Goal: Task Accomplishment & Management: Manage account settings

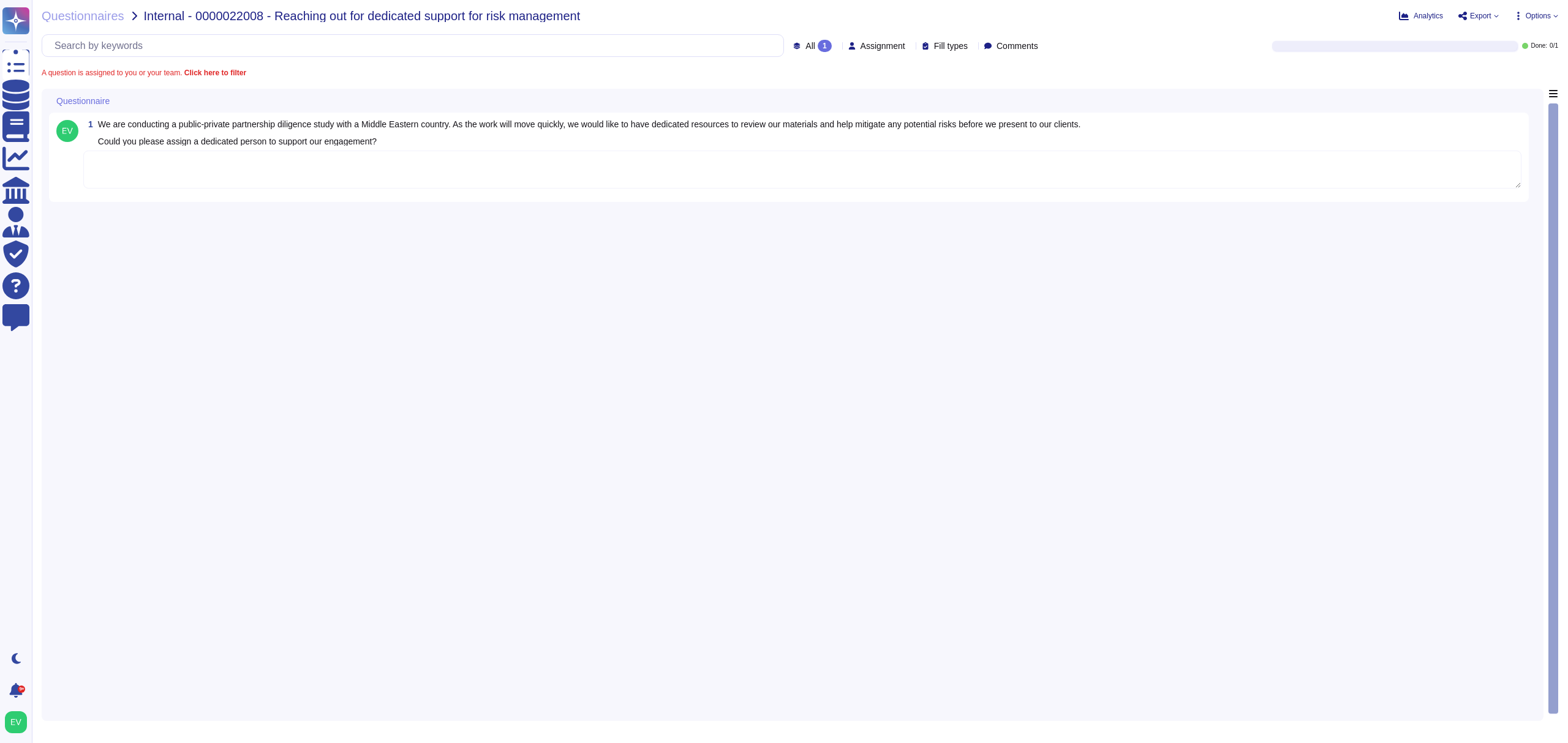
click at [249, 171] on textarea at bounding box center [802, 170] width 1438 height 38
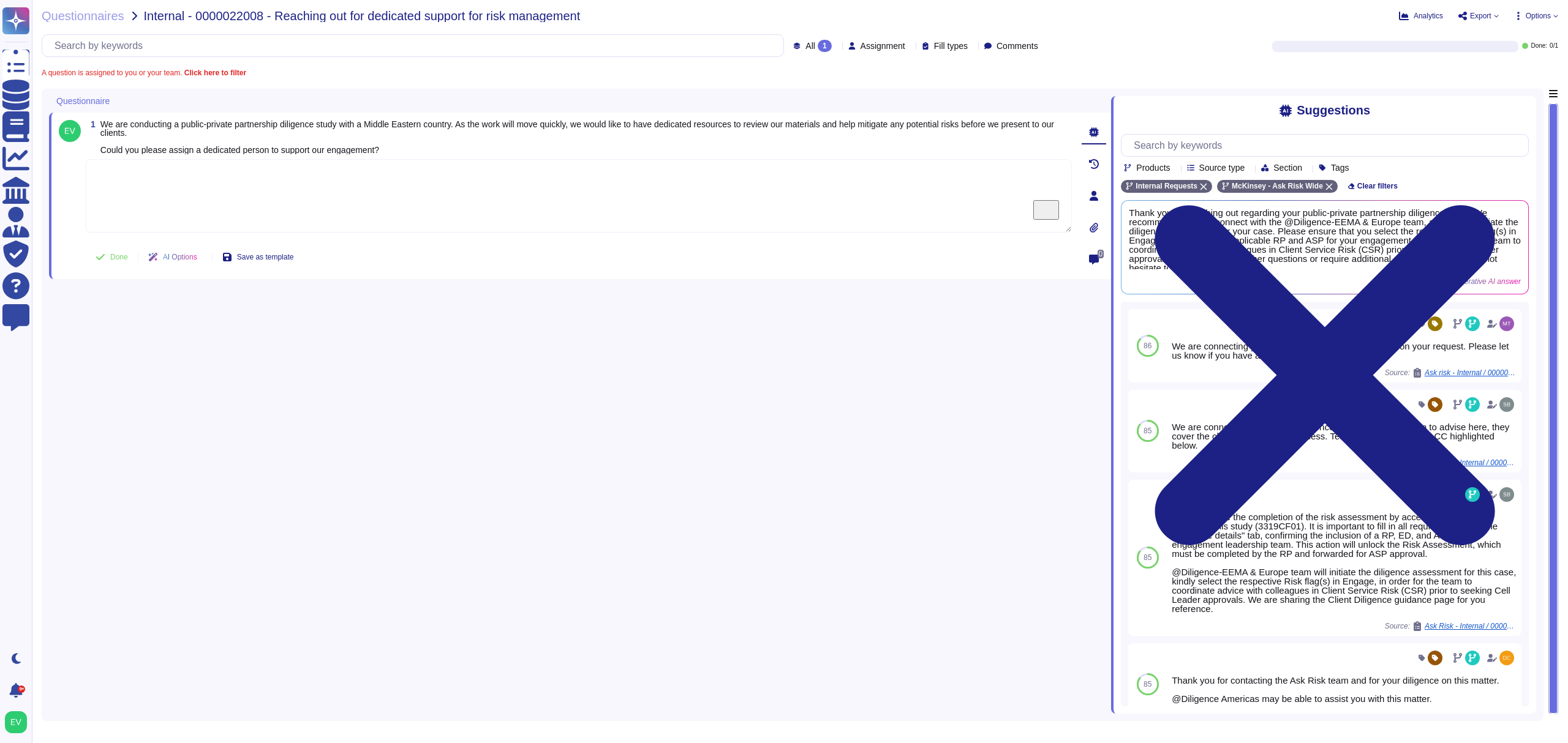
paste textarea "Thank you for your patience. We are connecting you with @[PERSON_NAME] from our…"
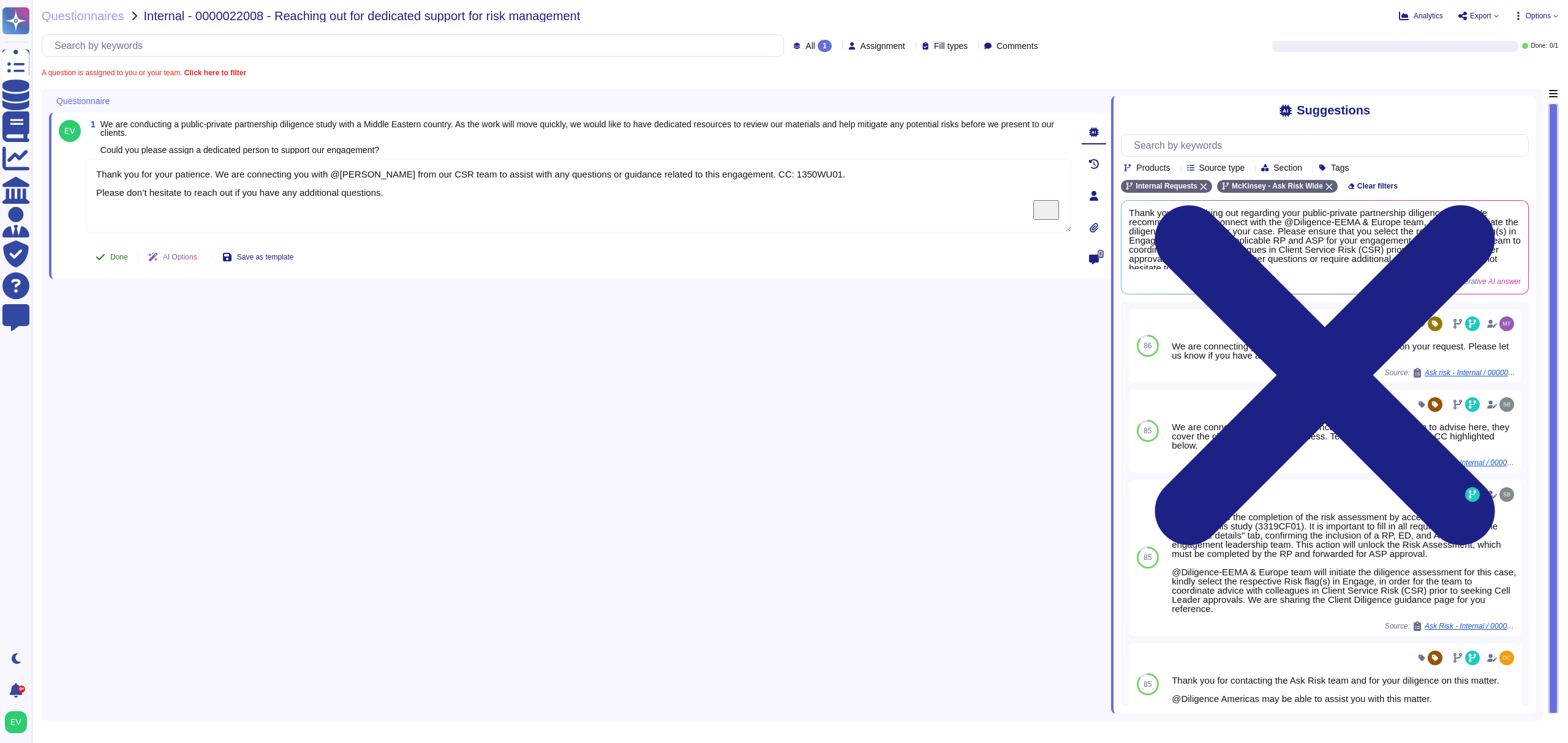
type textarea "Thank you for your patience. We are connecting you with @[PERSON_NAME] from our…"
click at [123, 247] on button "Done" at bounding box center [112, 257] width 52 height 25
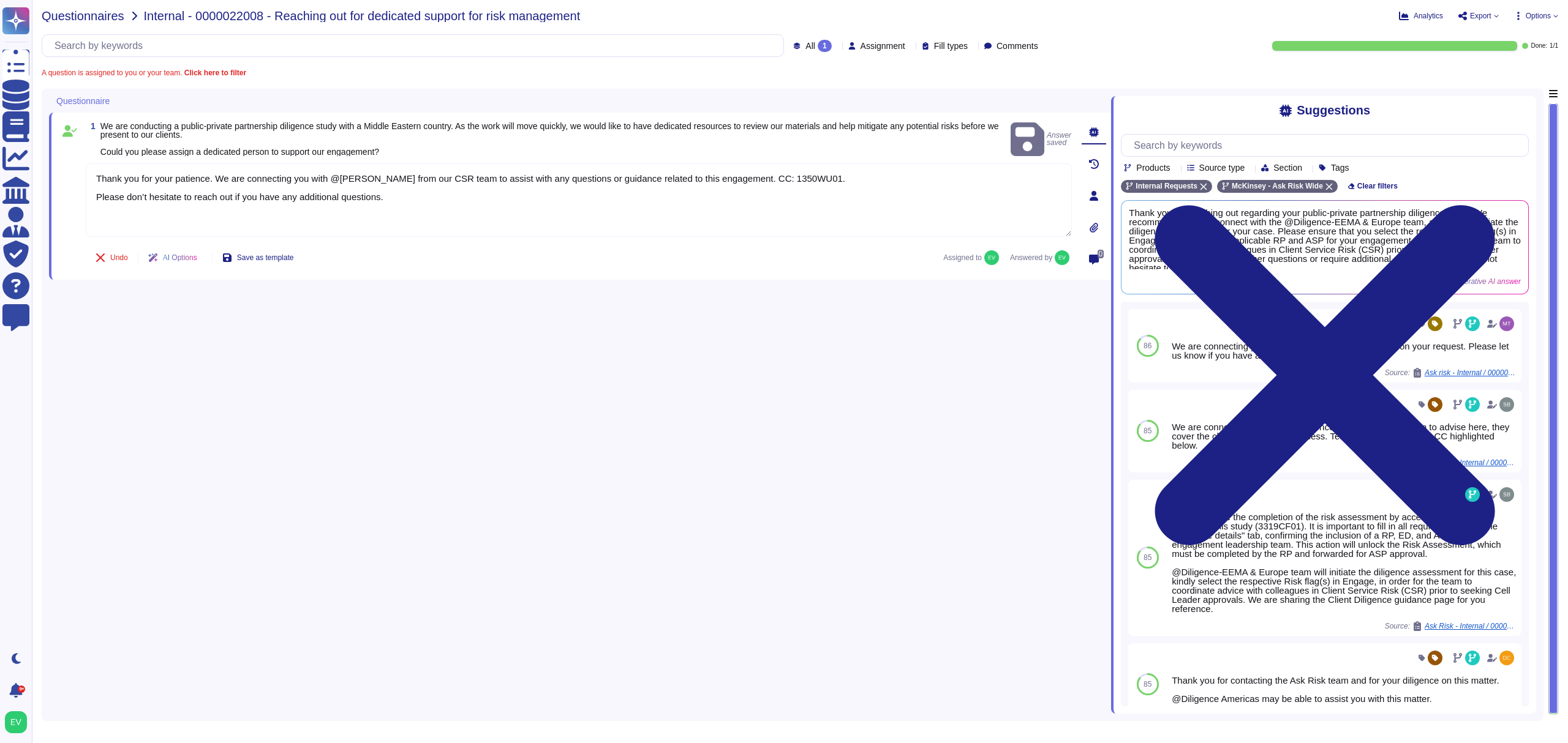
click at [76, 14] on span "Questionnaires" at bounding box center [83, 16] width 83 height 12
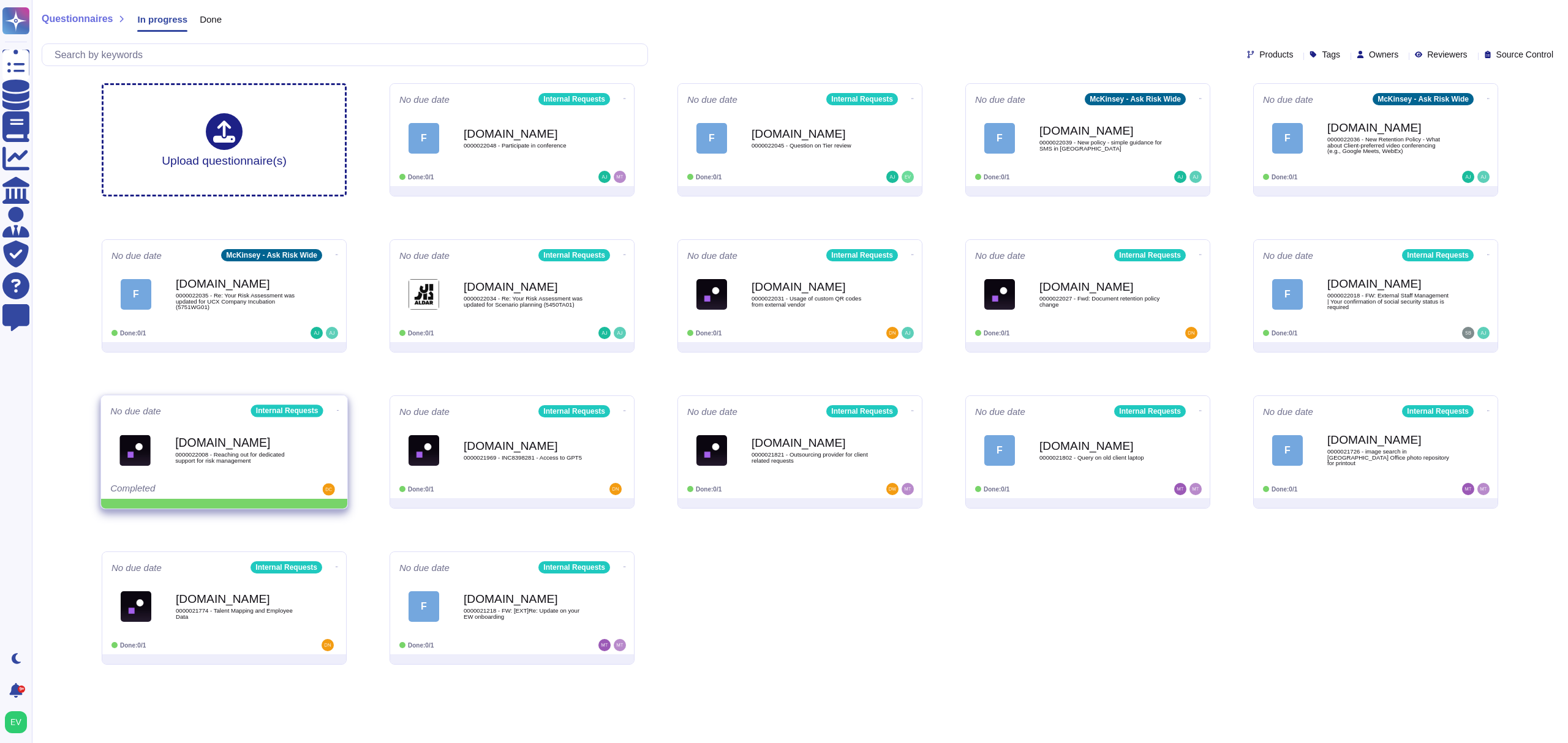
click at [623, 100] on icon at bounding box center [625, 99] width 3 height 3
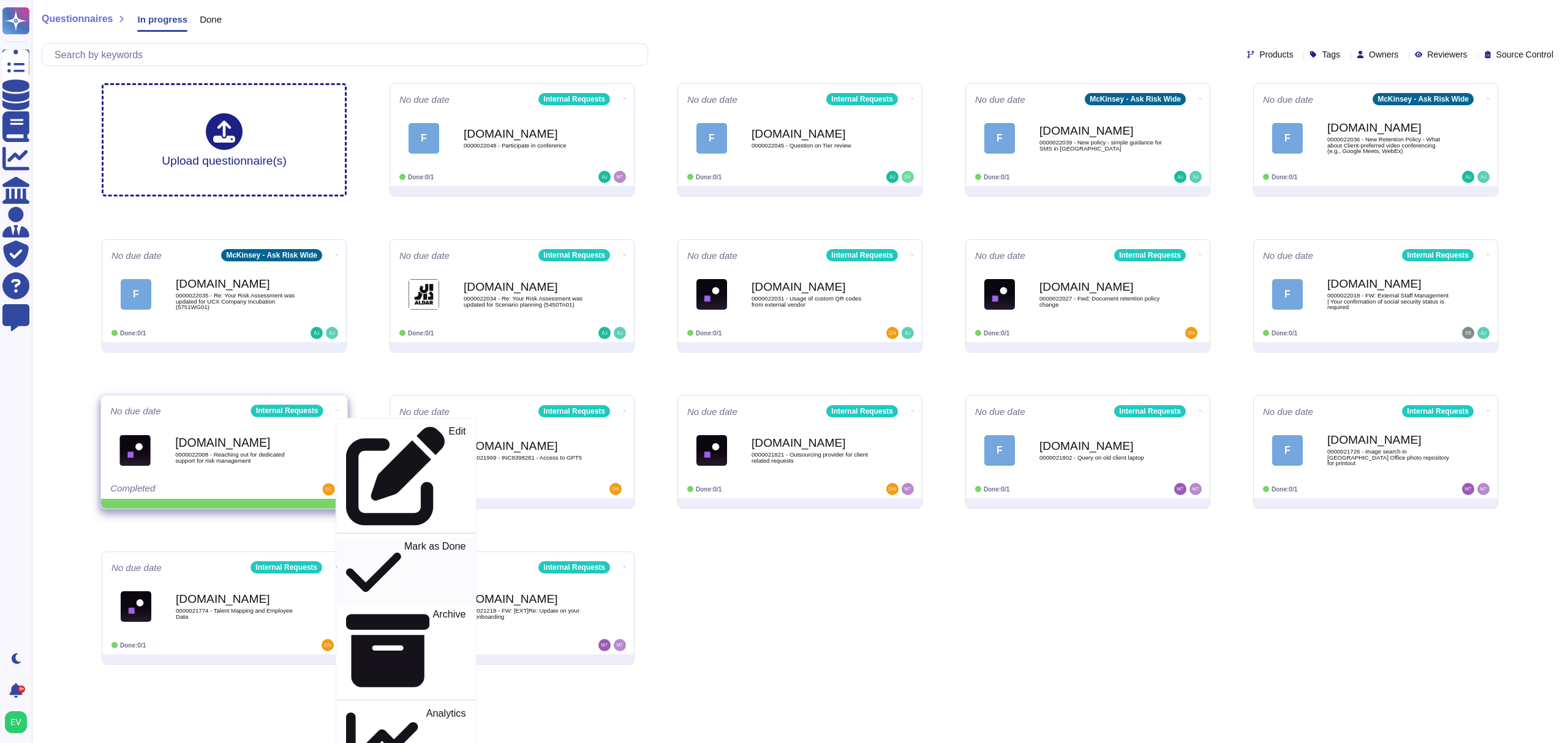
click at [404, 542] on p "Mark as Done" at bounding box center [435, 573] width 62 height 63
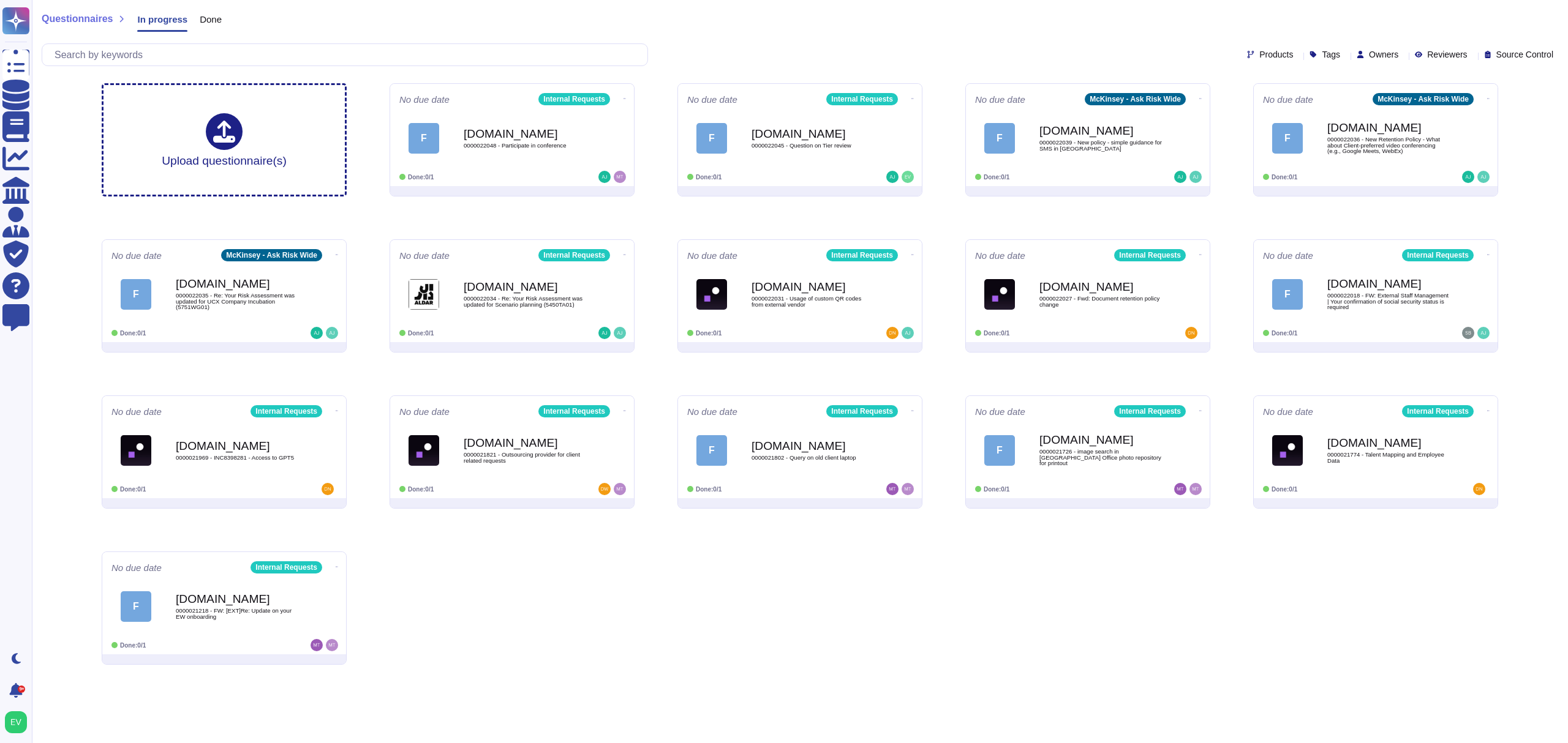
click at [203, 11] on div "Done" at bounding box center [205, 22] width 34 height 25
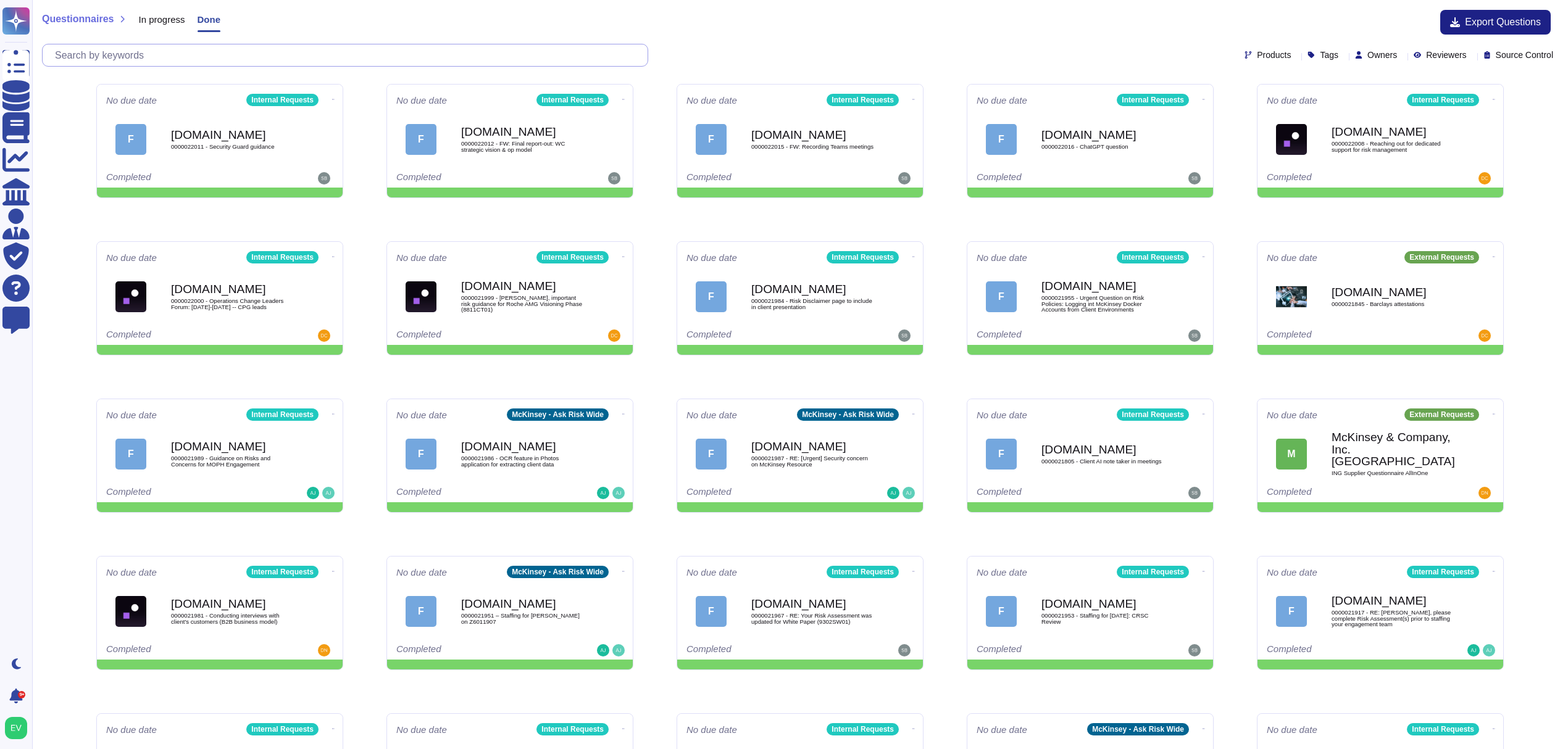
click at [408, 65] on input "text" at bounding box center [348, 55] width 599 height 21
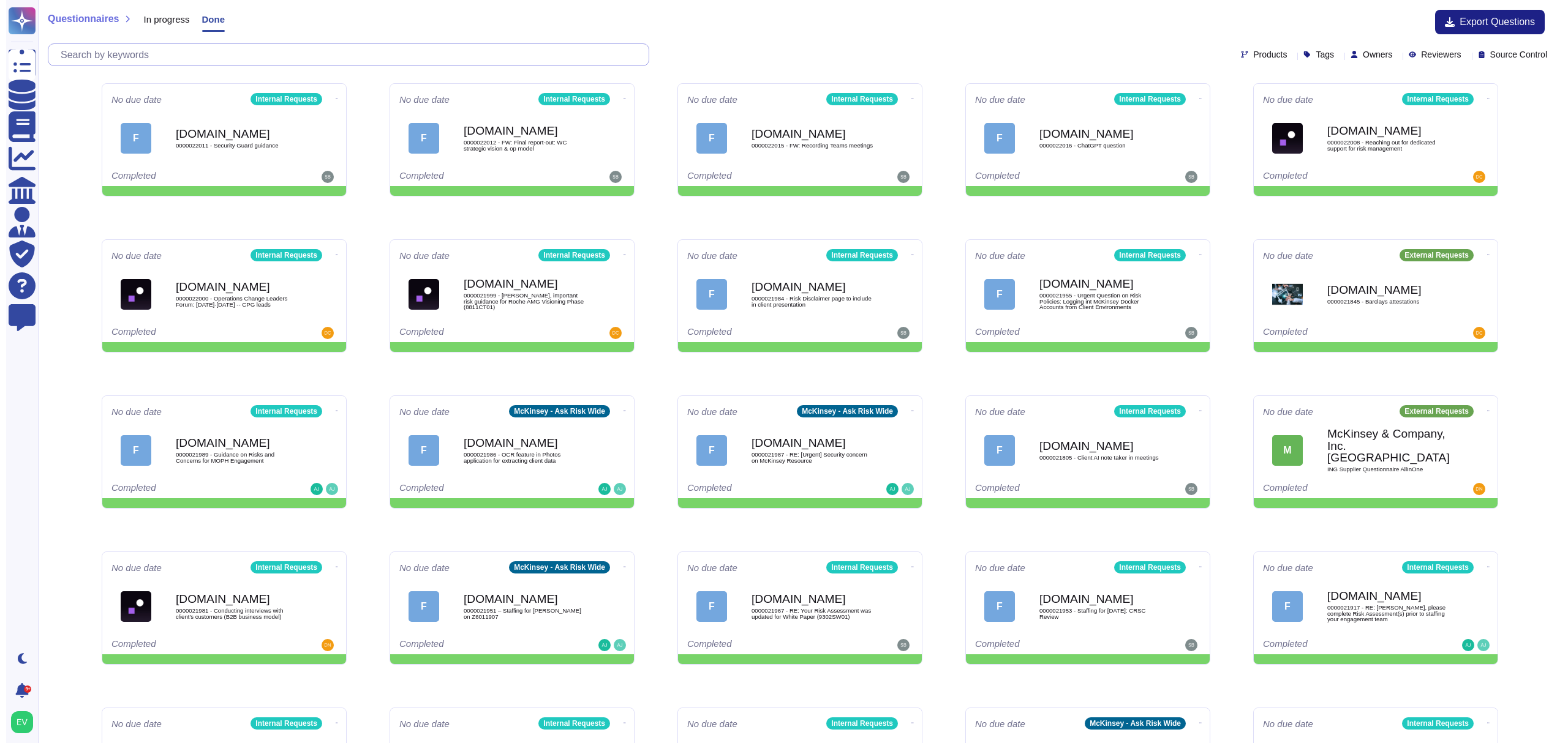
paste input "Reaching out for dedicated support for risk management"
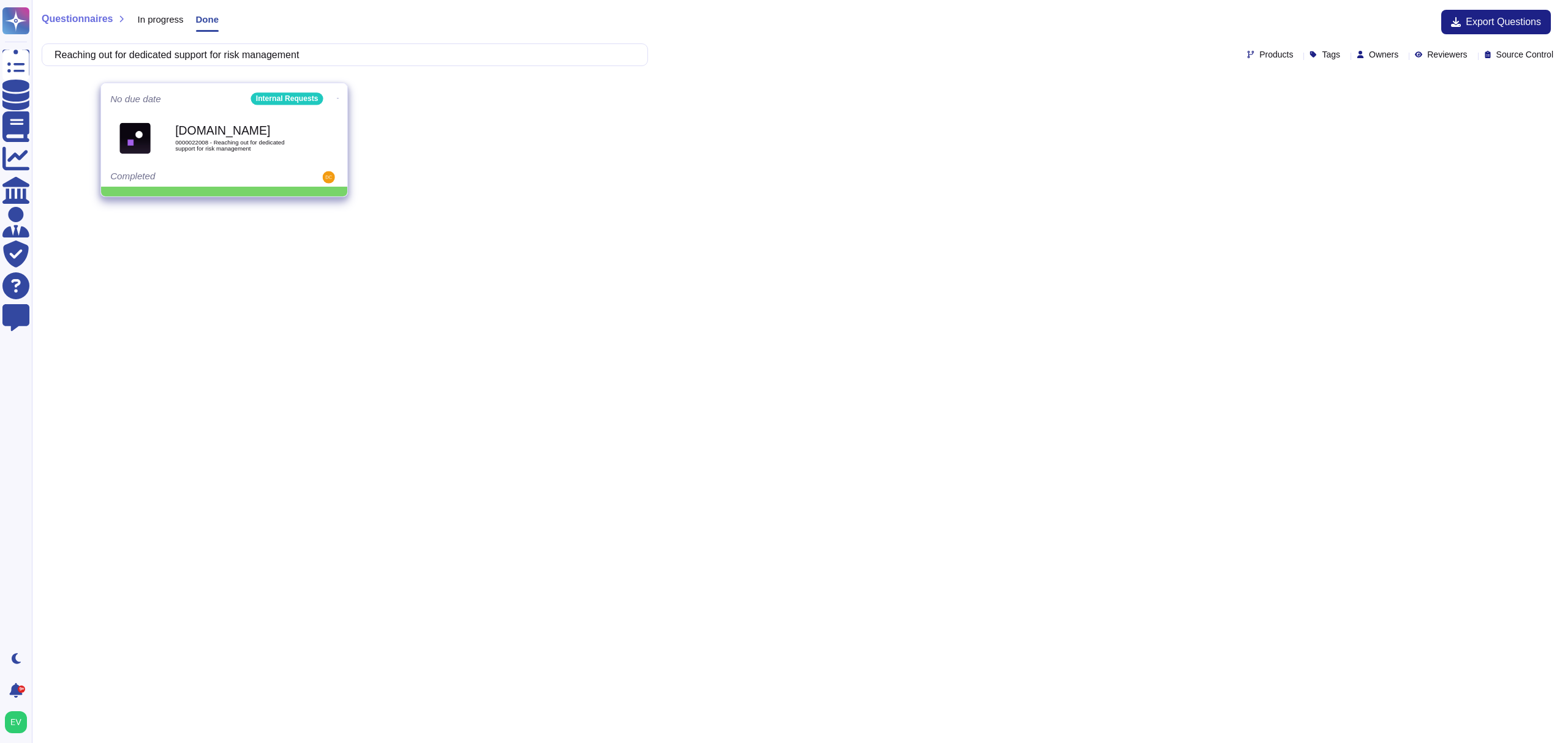
type input "Reaching out for dedicated support for risk management"
click at [211, 130] on b "[DOMAIN_NAME]" at bounding box center [237, 130] width 123 height 12
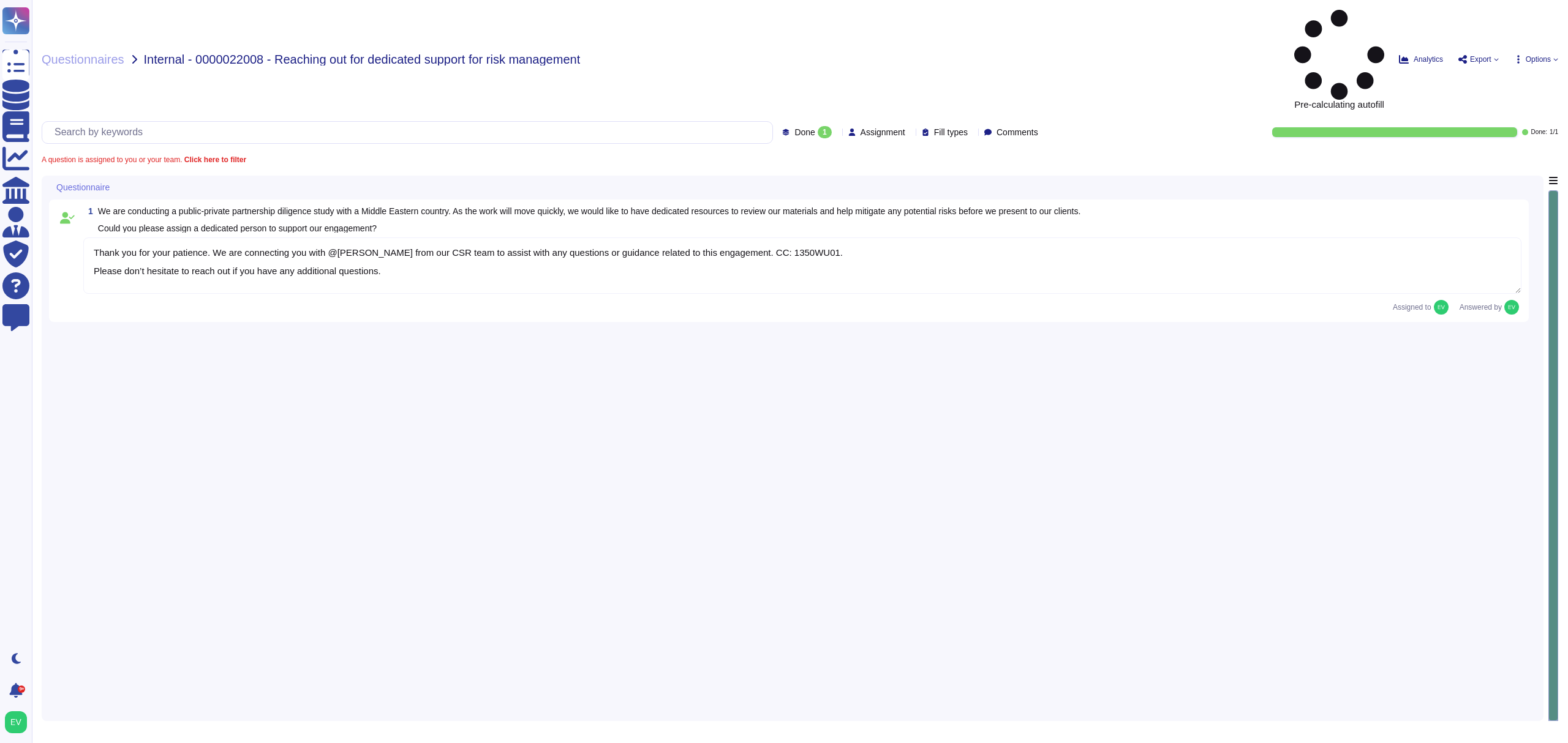
type textarea "Thank you for your patience. We are connecting you with @[PERSON_NAME] from our…"
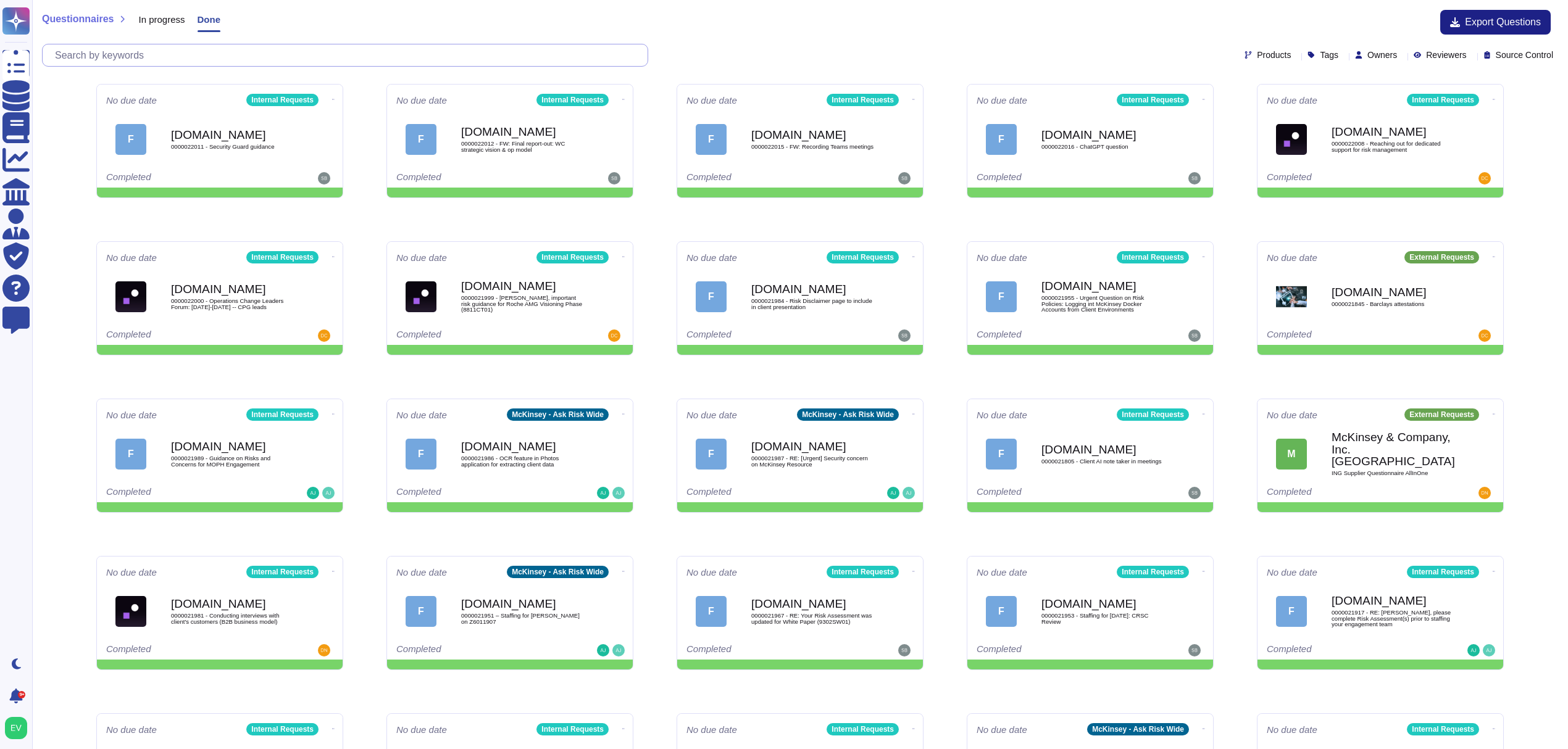
click at [179, 54] on input "text" at bounding box center [348, 55] width 599 height 21
paste input "Reaching out for dedicated support for risk management"
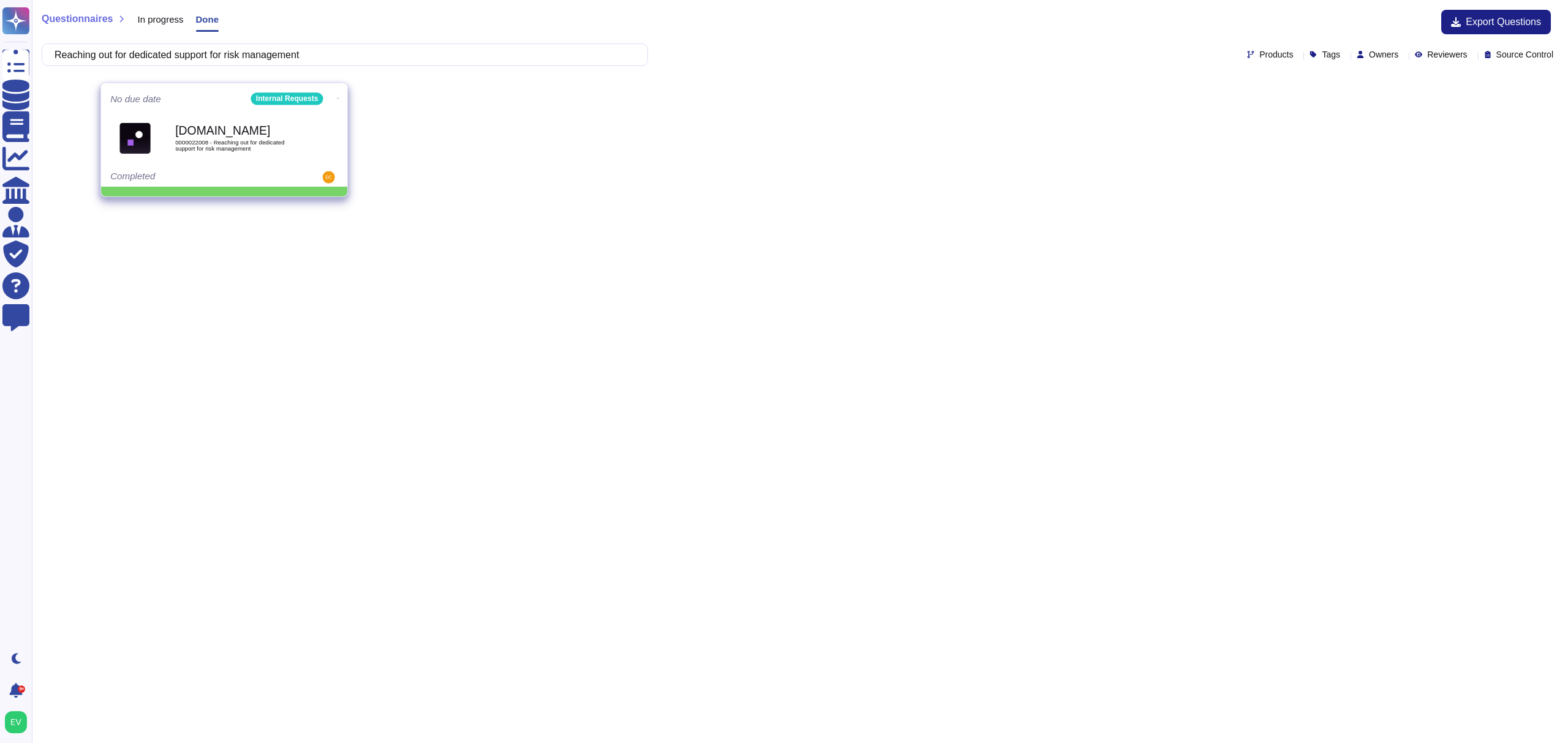
type input "Reaching out for dedicated support for risk management"
click at [337, 97] on icon at bounding box center [338, 98] width 3 height 3
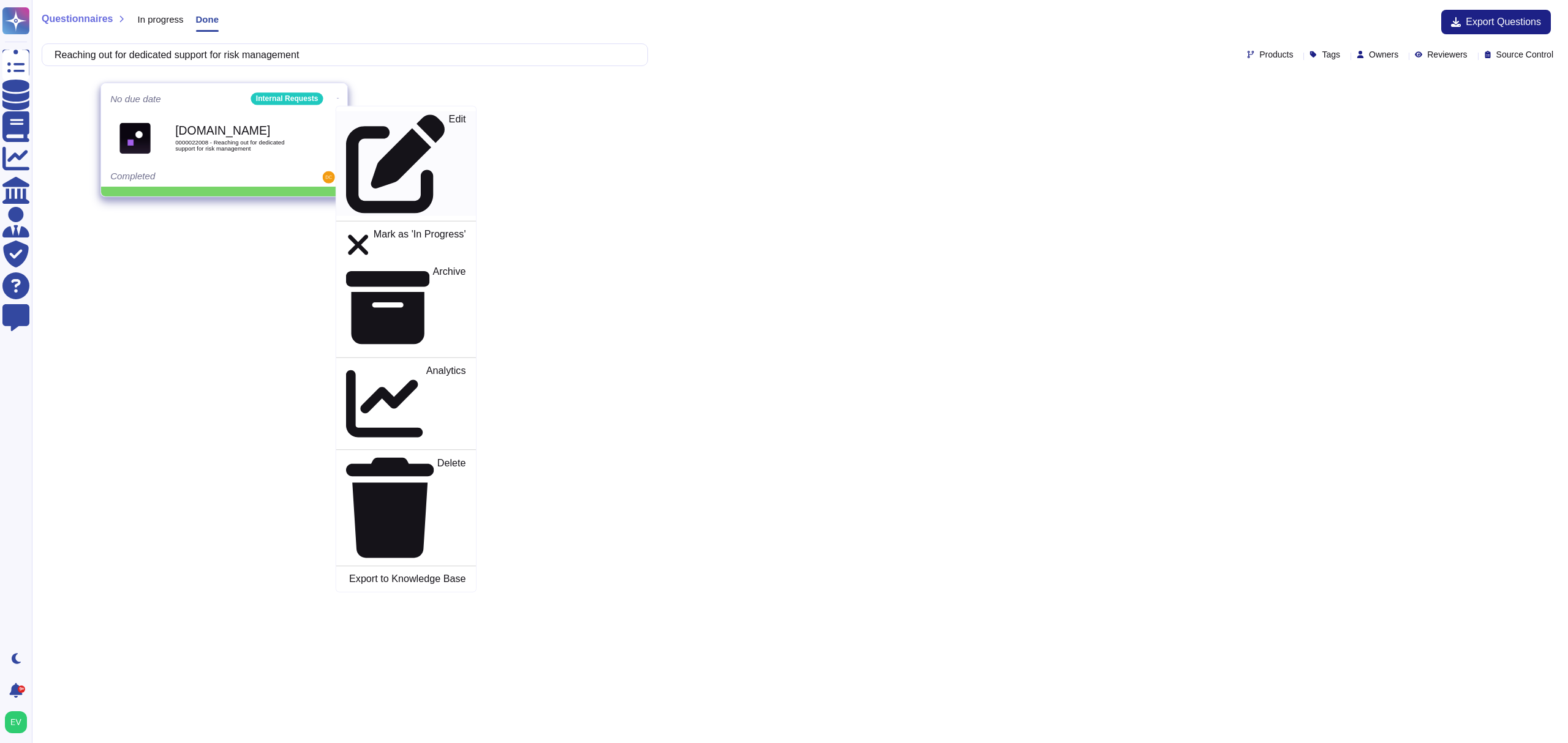
click at [449, 115] on p "Edit" at bounding box center [457, 164] width 17 height 99
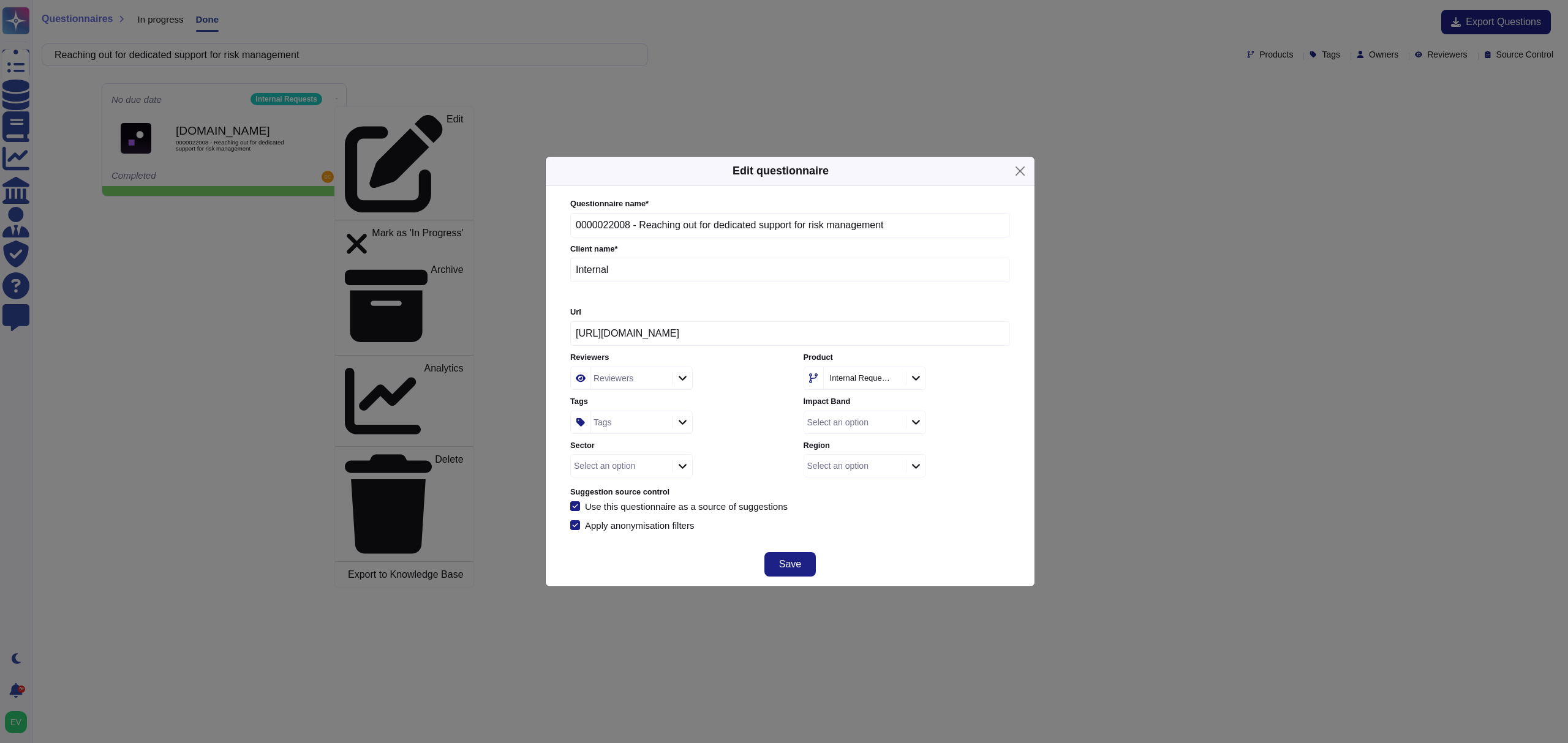
click at [645, 431] on div "Tags" at bounding box center [630, 422] width 79 height 22
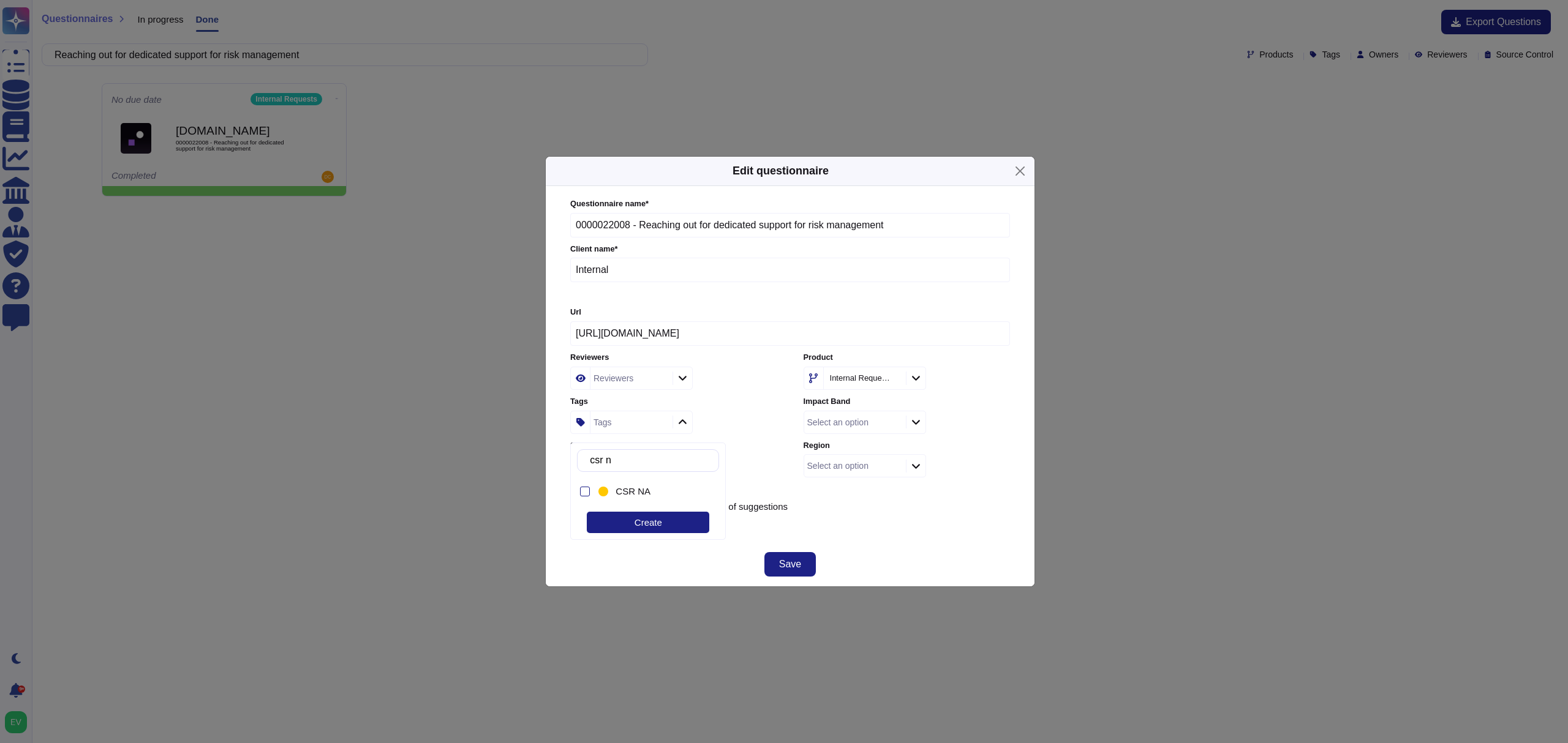
type input "csr na"
click at [662, 498] on div "CSR NA" at bounding box center [651, 491] width 110 height 27
click at [848, 470] on div "Select an option" at bounding box center [838, 466] width 61 height 9
type input "nor"
click at [836, 536] on span "[GEOGRAPHIC_DATA]" at bounding box center [863, 536] width 95 height 11
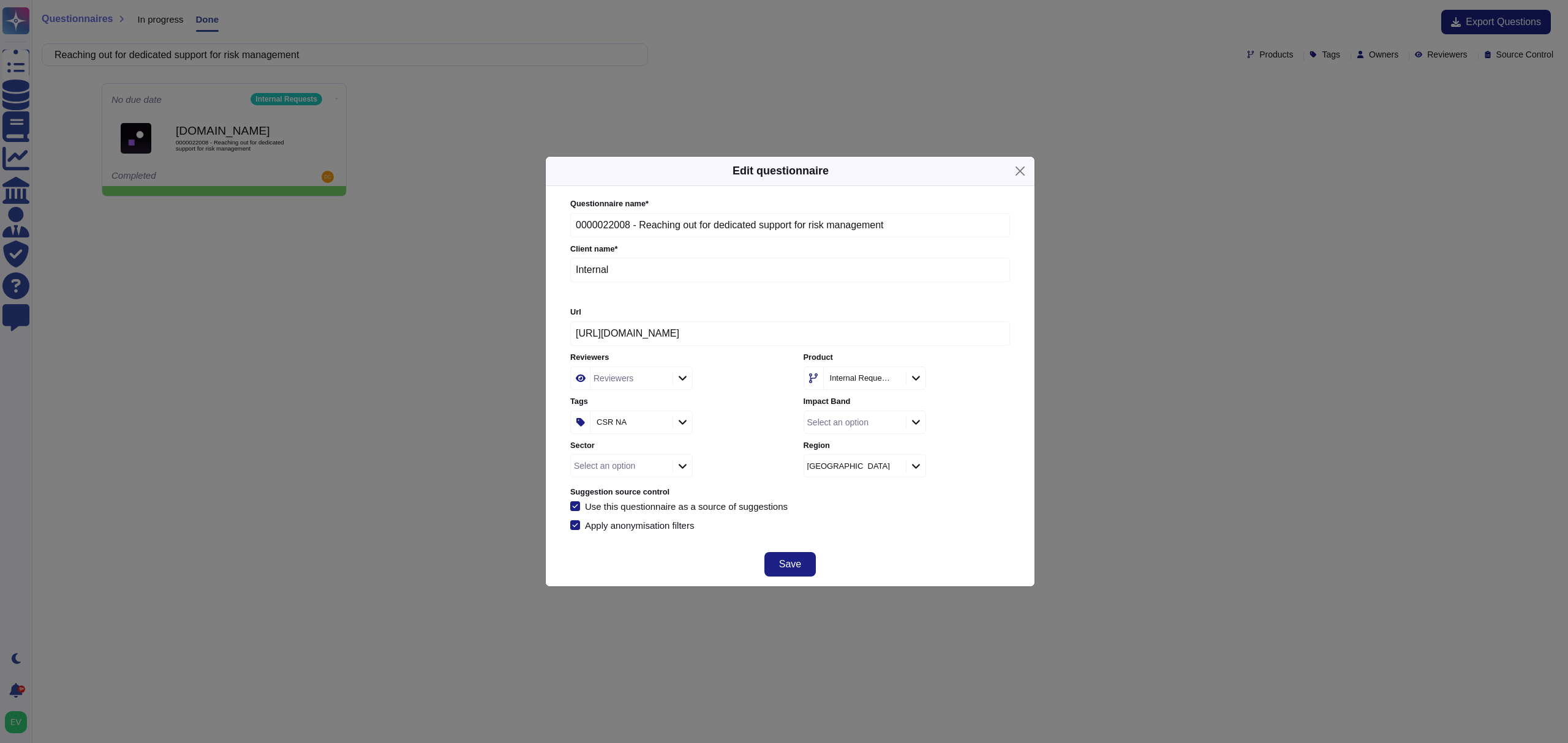
click at [858, 426] on div "Select an option" at bounding box center [838, 422] width 61 height 9
type input "oper"
click at [932, 486] on span "Associate, Specialist, Operations Manager" at bounding box center [902, 491] width 173 height 11
click at [782, 561] on span "Save" at bounding box center [790, 564] width 22 height 10
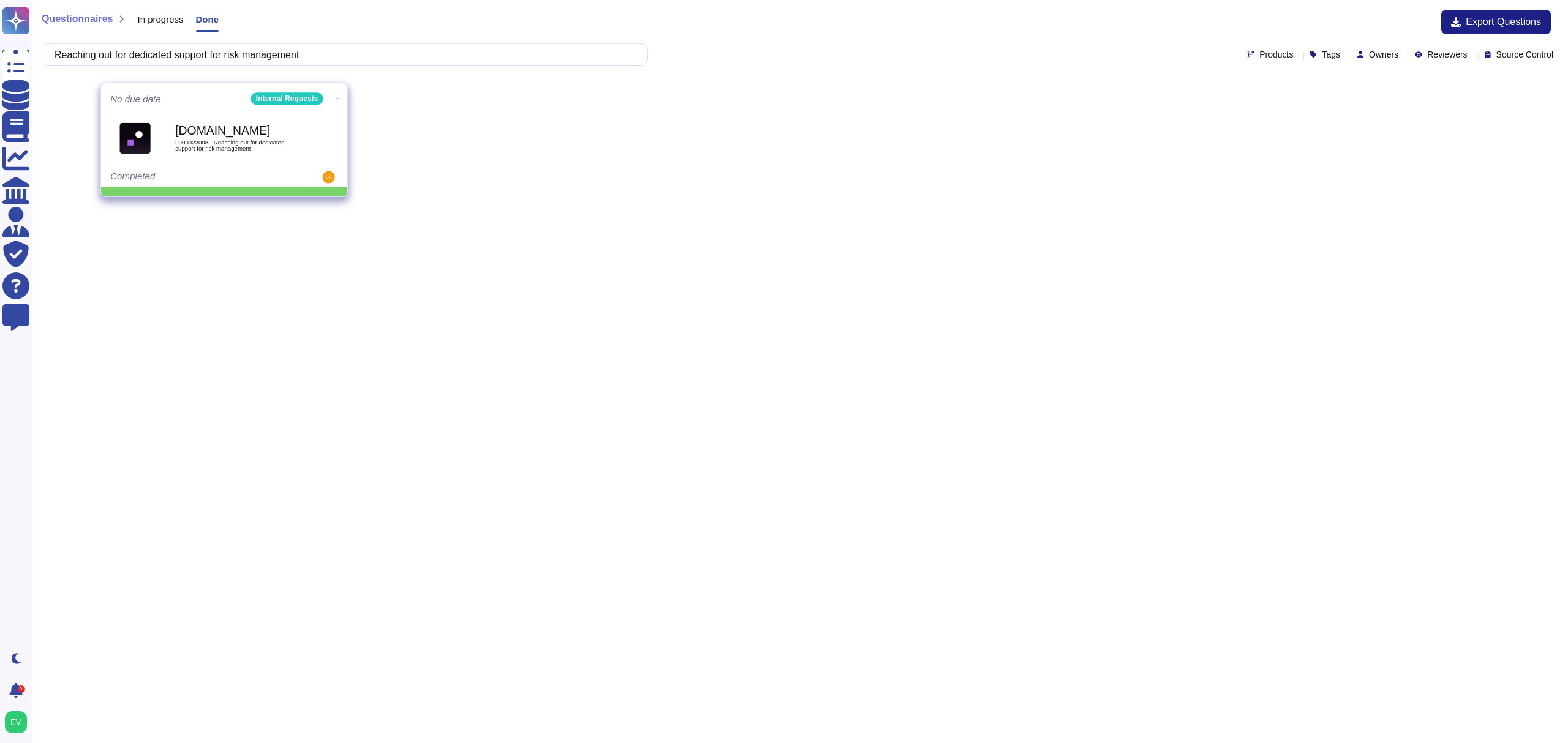
click at [337, 99] on icon at bounding box center [338, 98] width 3 height 3
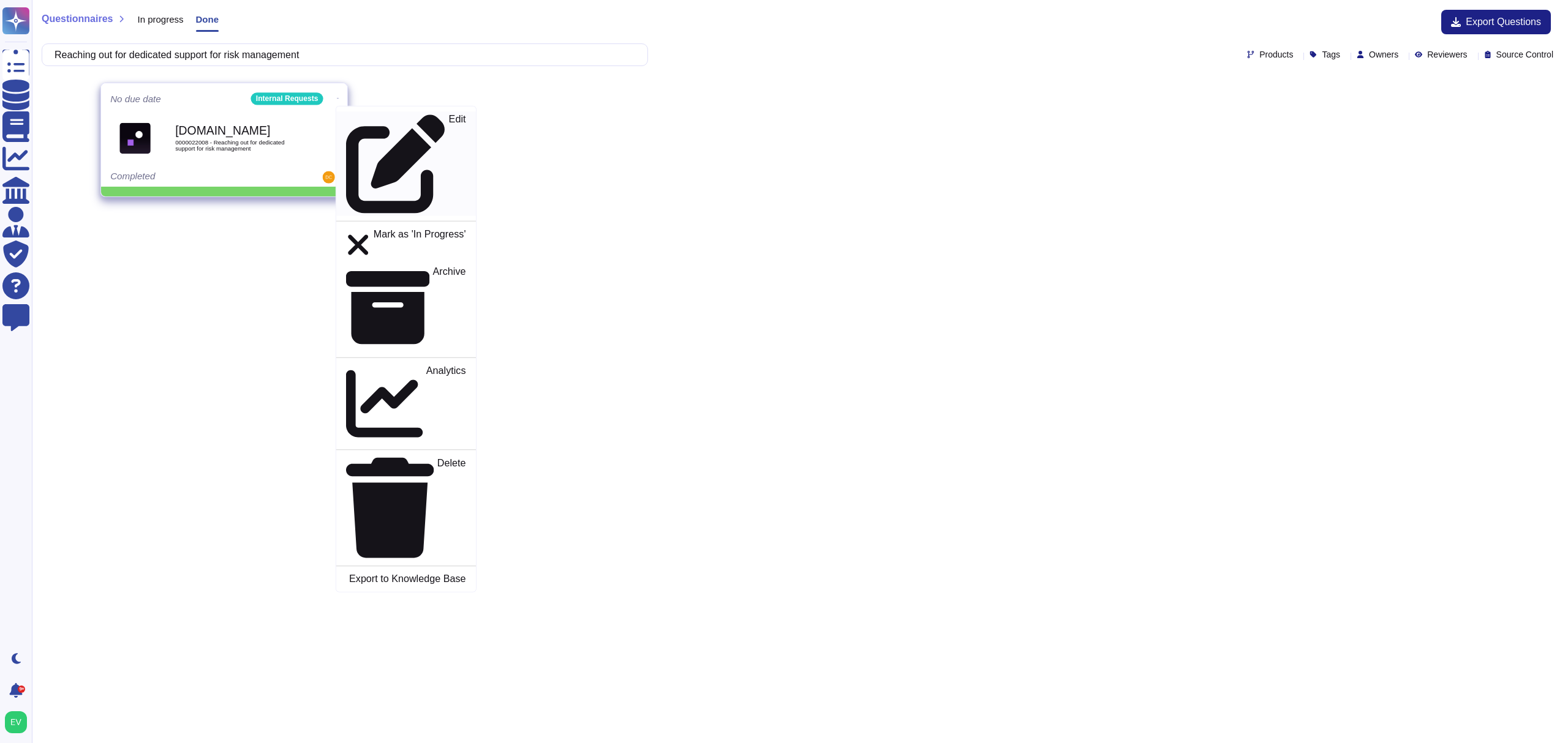
click at [449, 123] on p "Edit" at bounding box center [457, 164] width 17 height 99
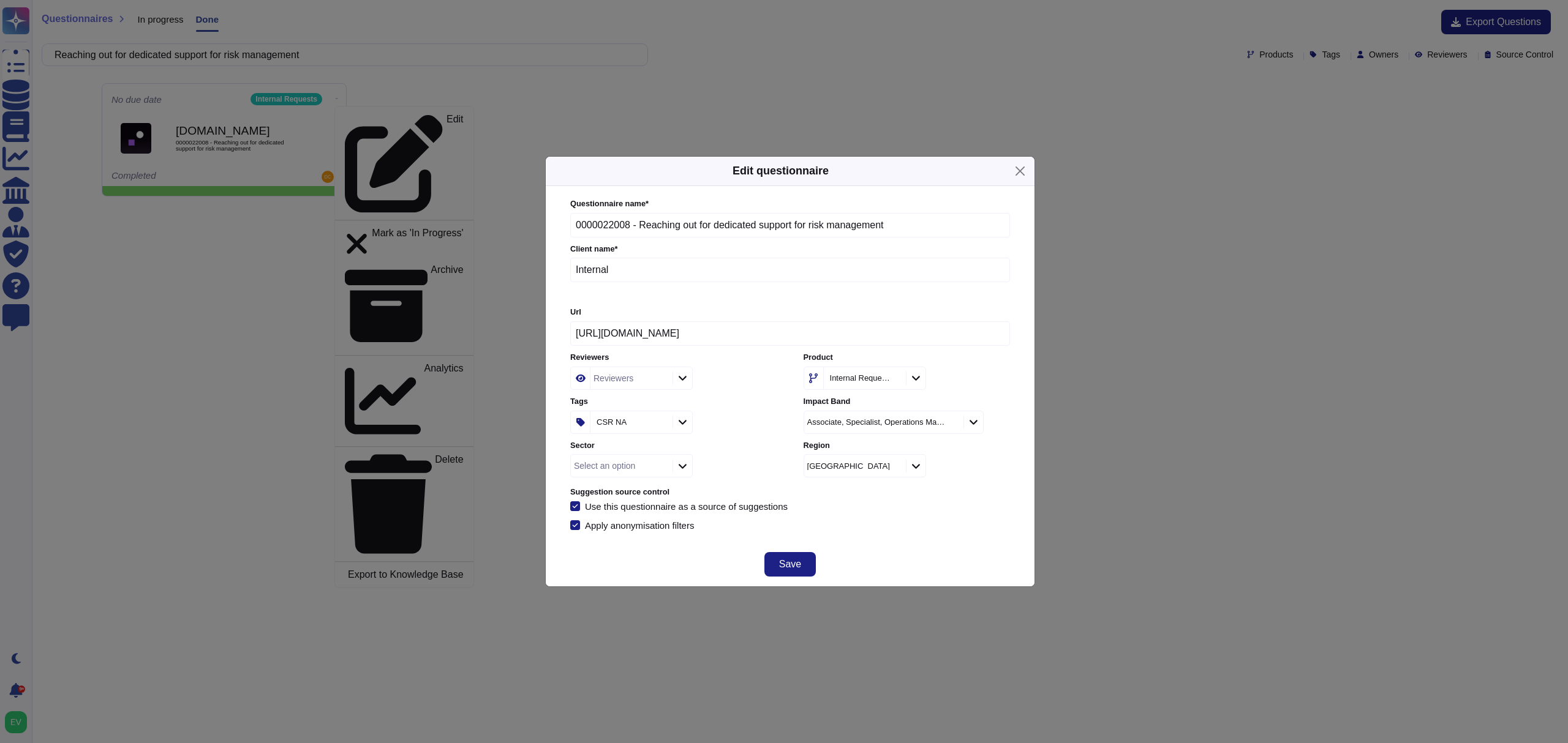
click at [587, 470] on div "Select an option" at bounding box center [604, 466] width 61 height 9
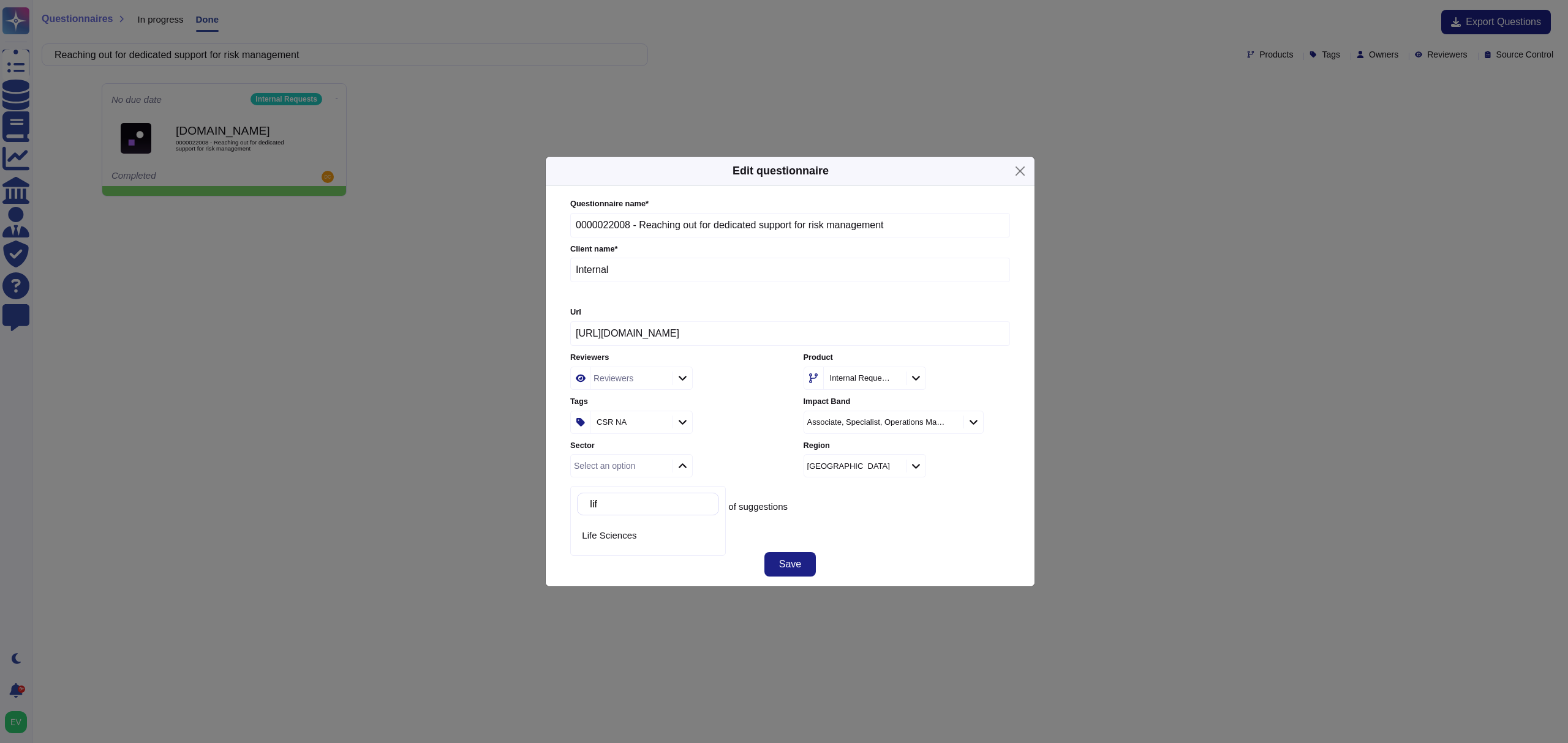
type input "life"
click at [628, 544] on div "Life Sciences" at bounding box center [648, 535] width 142 height 27
click at [785, 575] on button "Save" at bounding box center [790, 564] width 51 height 25
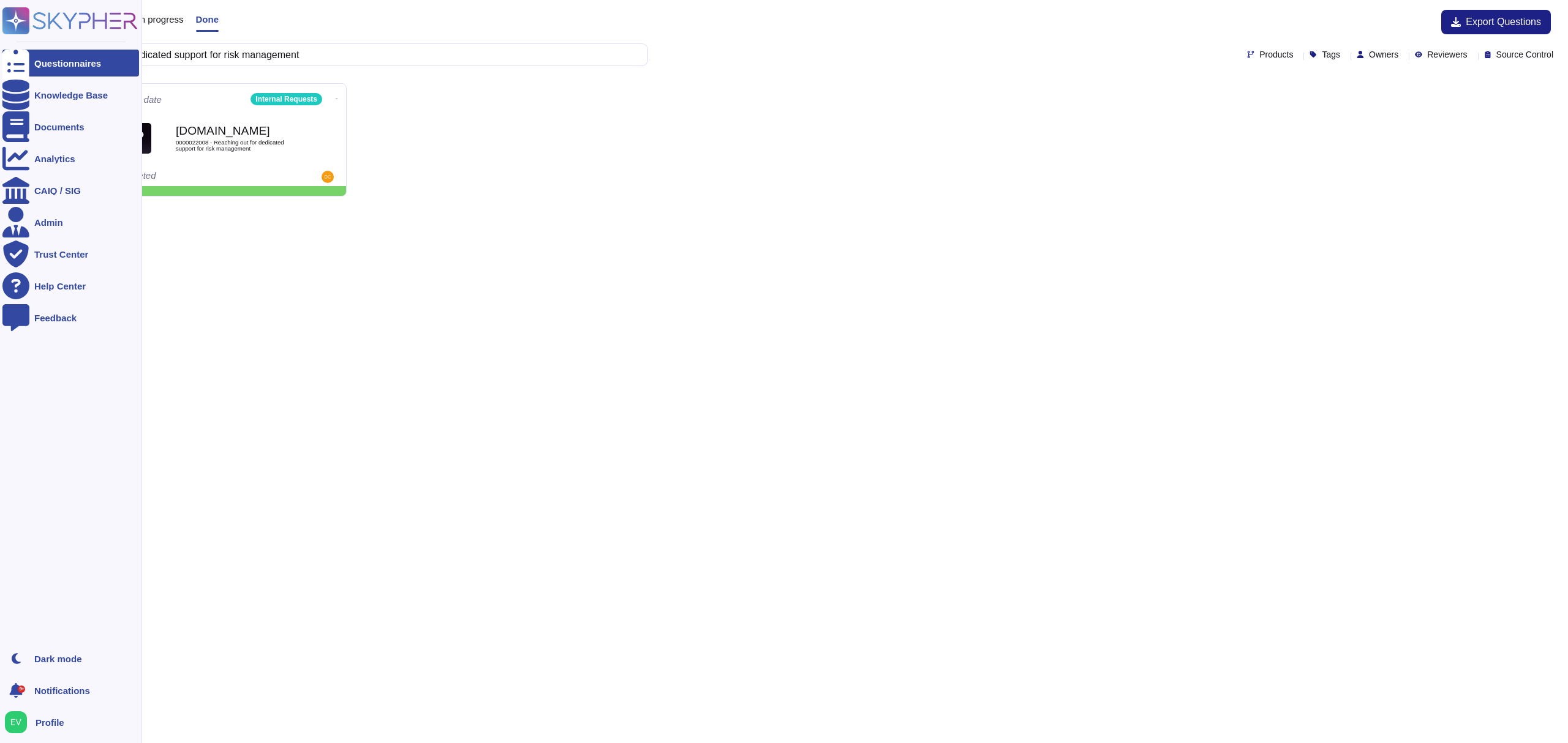
click at [25, 18] on rect at bounding box center [16, 21] width 27 height 27
